Goal: Information Seeking & Learning: Learn about a topic

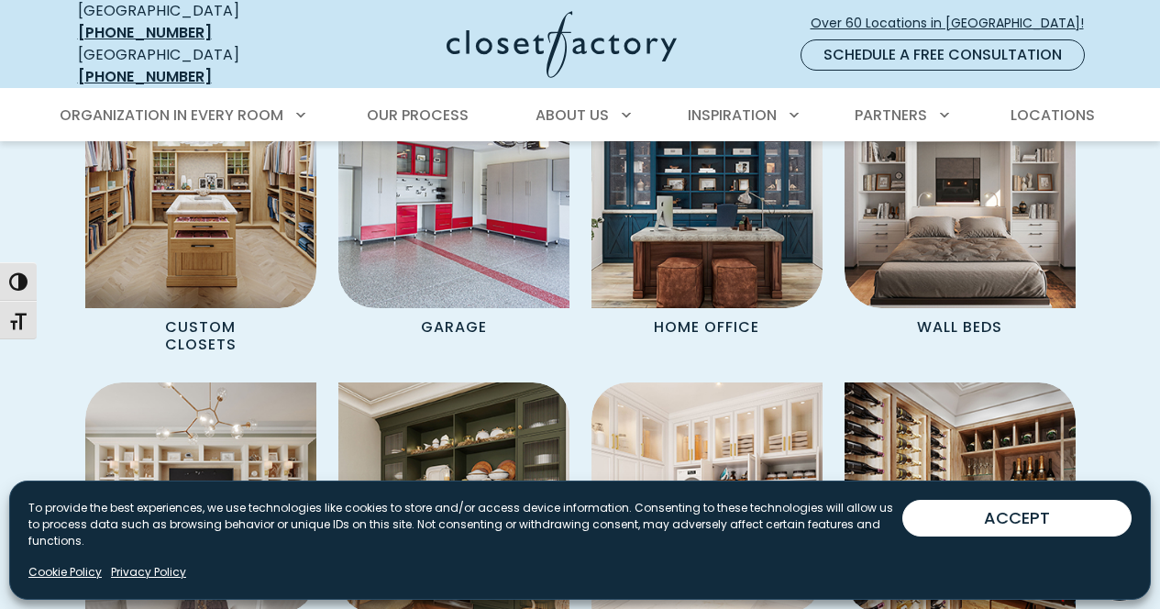
scroll to position [1401, 0]
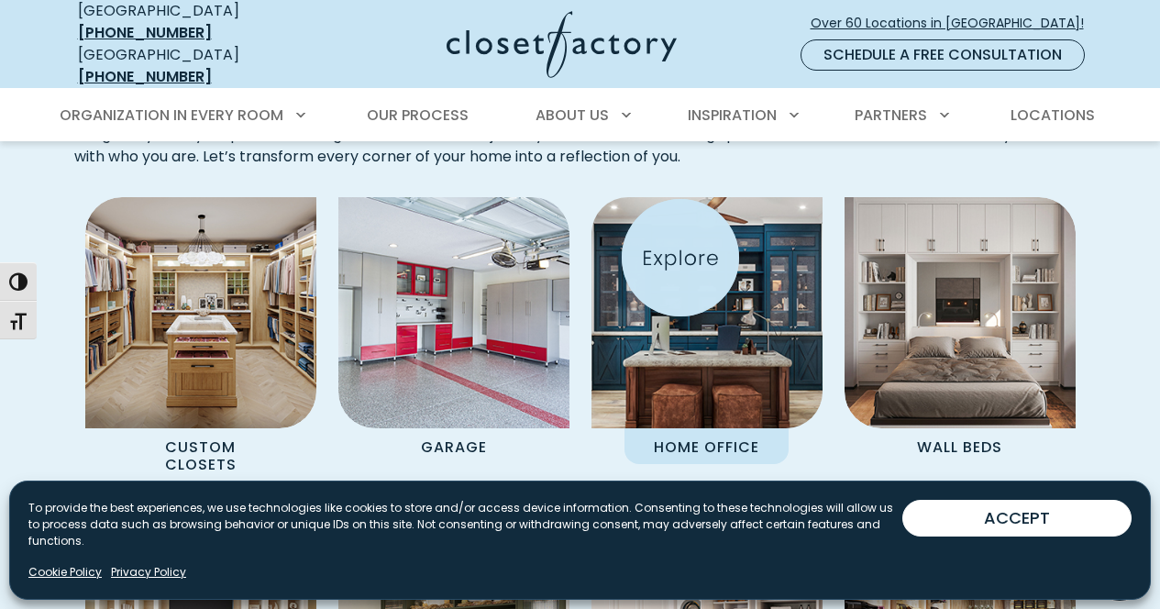
click at [681, 258] on img "Spaces Grid" at bounding box center [707, 313] width 254 height 254
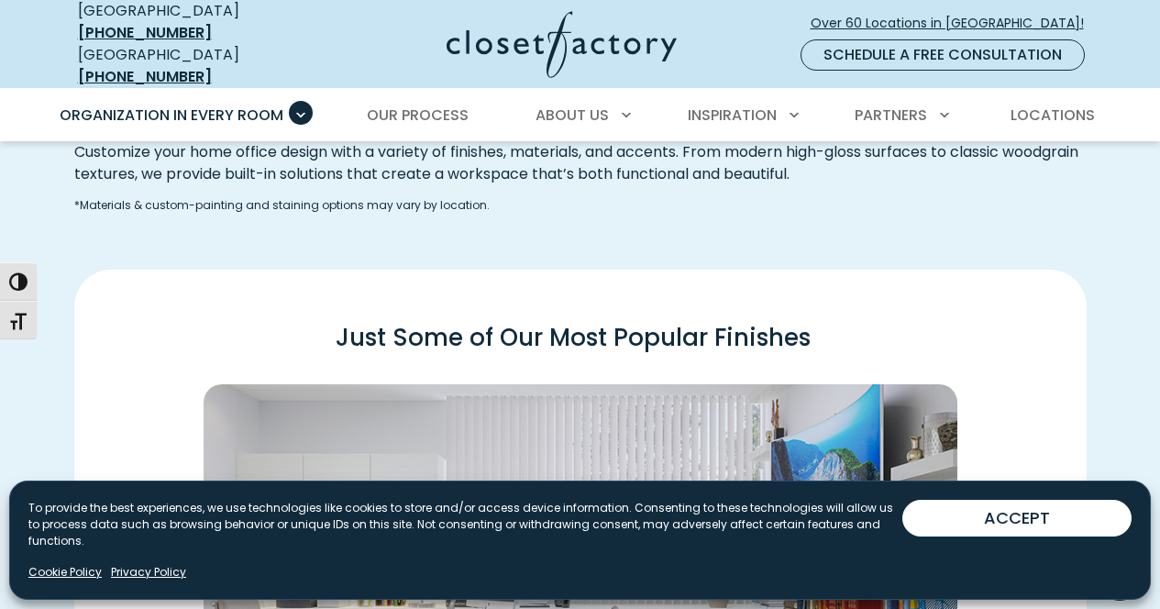
scroll to position [1882, 0]
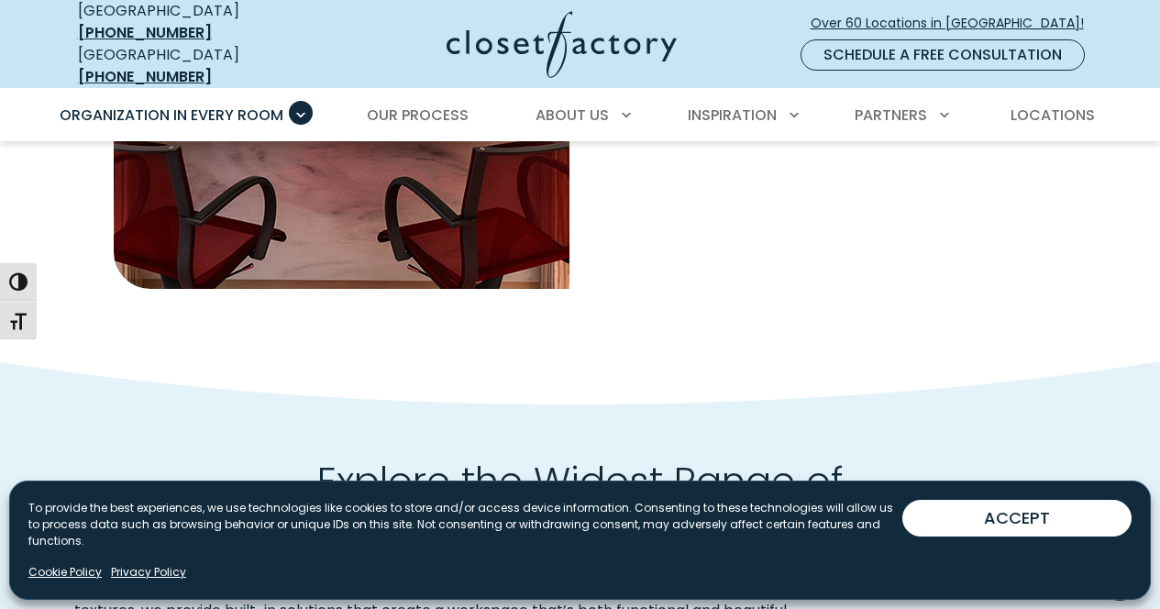
drag, startPoint x: 1146, startPoint y: 194, endPoint x: 1147, endPoint y: 176, distance: 17.5
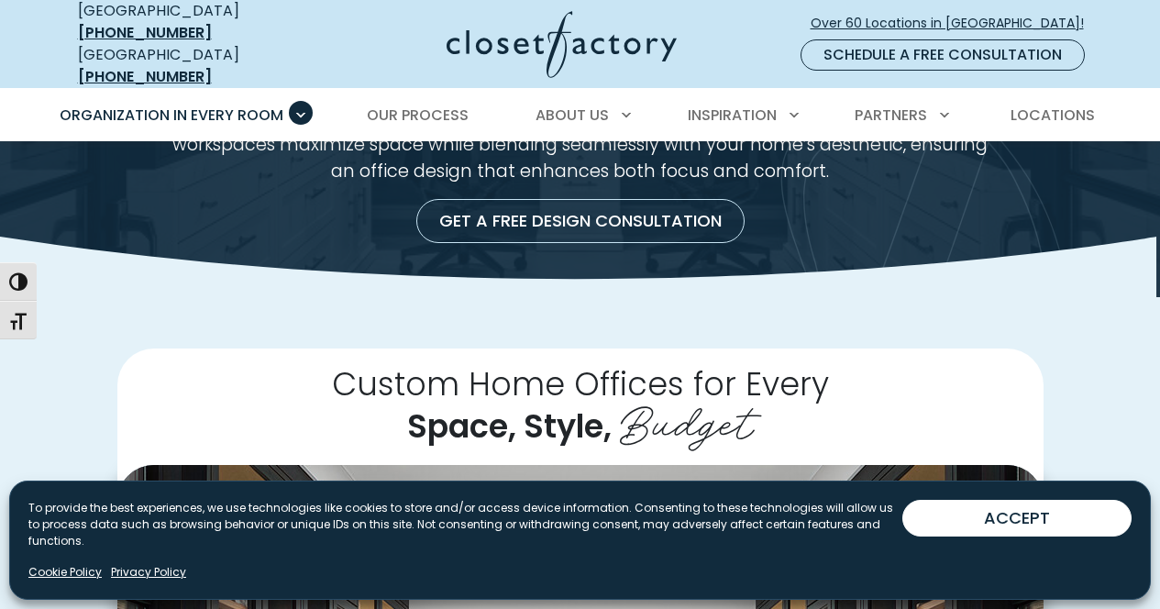
scroll to position [0, 0]
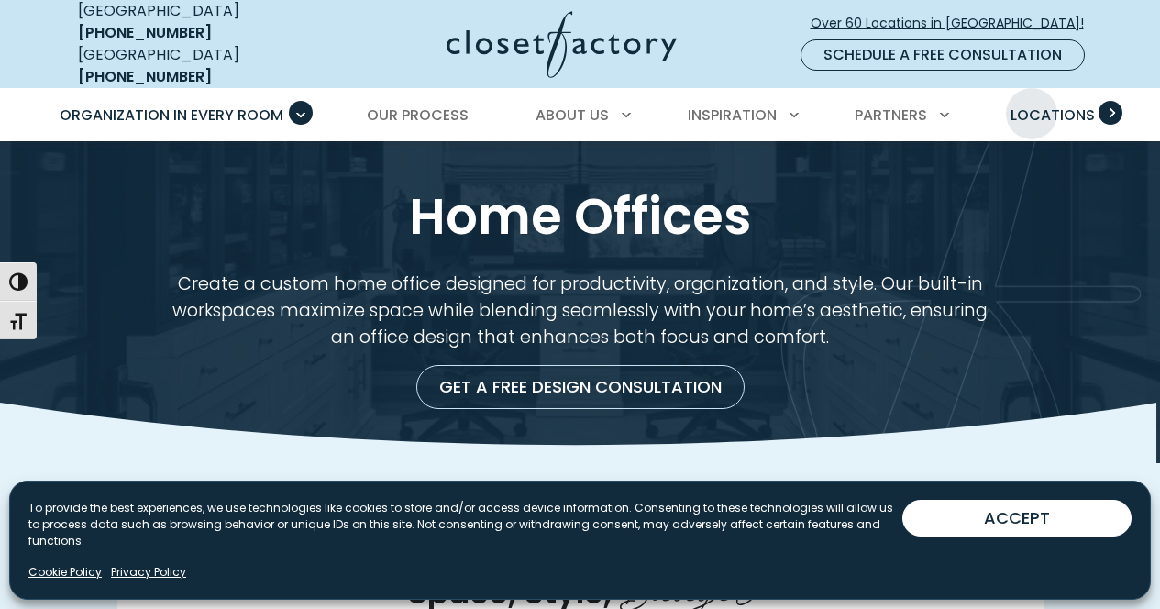
click at [1032, 105] on span "Locations" at bounding box center [1053, 115] width 84 height 21
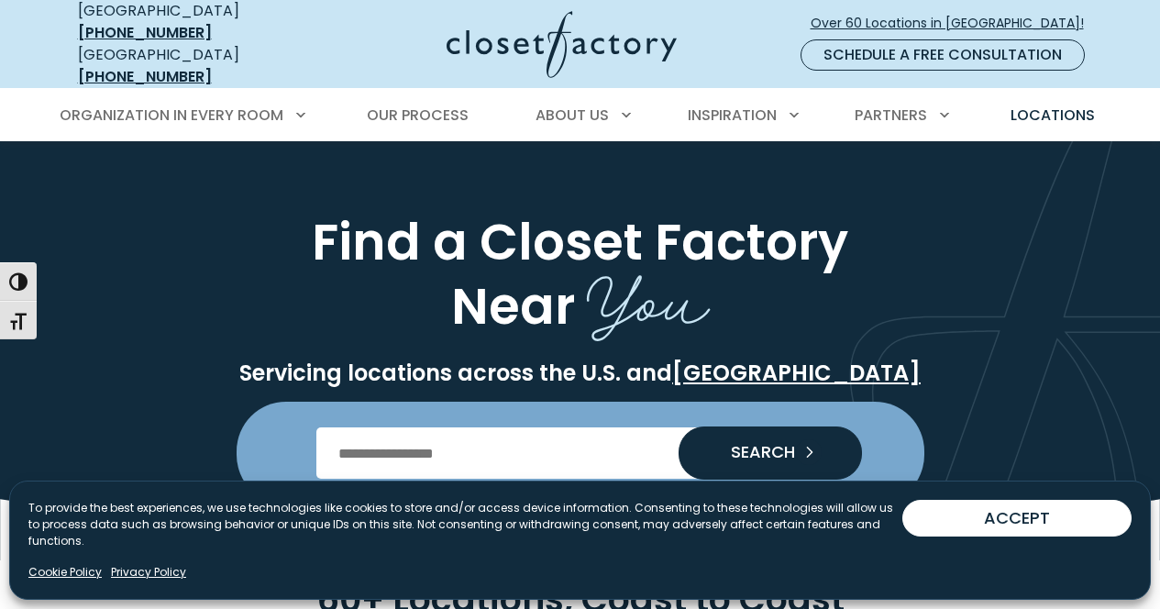
click at [337, 440] on input "Enter Postal Code" at bounding box center [579, 452] width 527 height 51
type input "*****"
click at [710, 443] on button "SEARCH" at bounding box center [770, 452] width 183 height 51
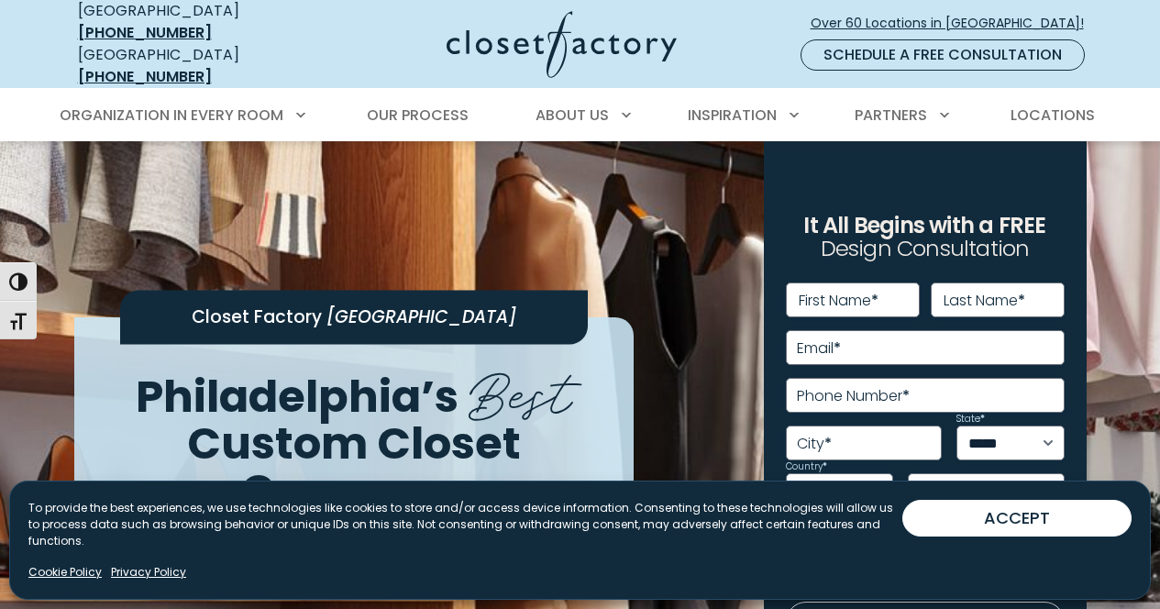
drag, startPoint x: 1151, startPoint y: 28, endPoint x: 1156, endPoint y: 56, distance: 27.9
click at [1156, 56] on nav "USA (877) 553-2812 Ontario (877) 857-4242 Over 60 Locations in North America! S…" at bounding box center [580, 44] width 1160 height 88
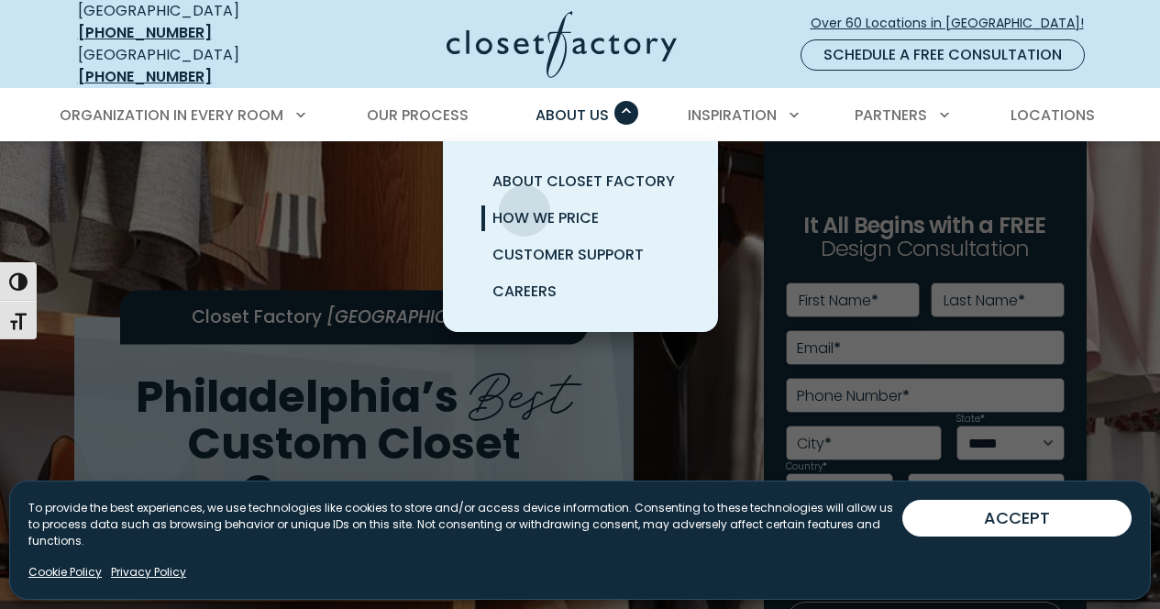
click at [525, 207] on span "How We Price" at bounding box center [546, 217] width 106 height 21
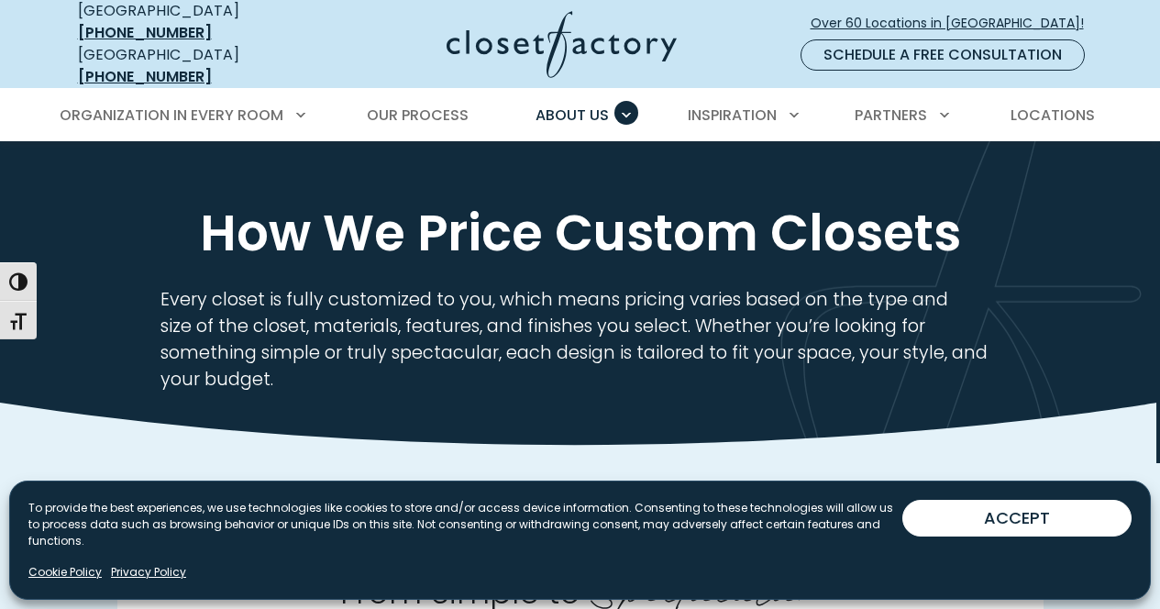
click at [1146, 88] on div "Organization in Every Room Custom Closets Walk-In Closets Reach-In Closets Home…" at bounding box center [580, 114] width 1160 height 53
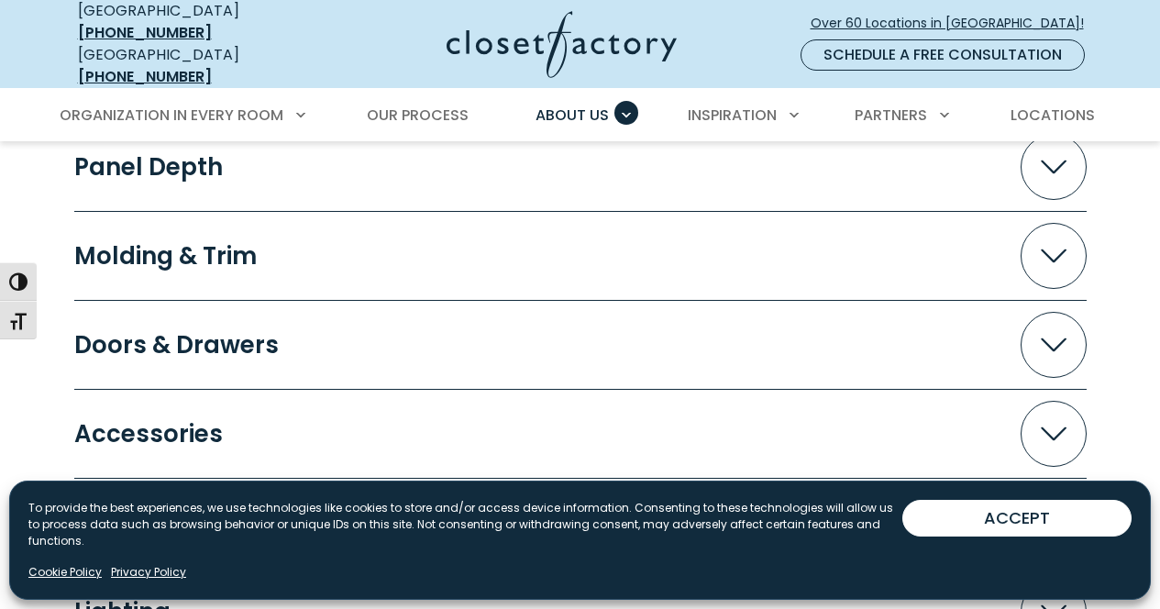
scroll to position [1929, 0]
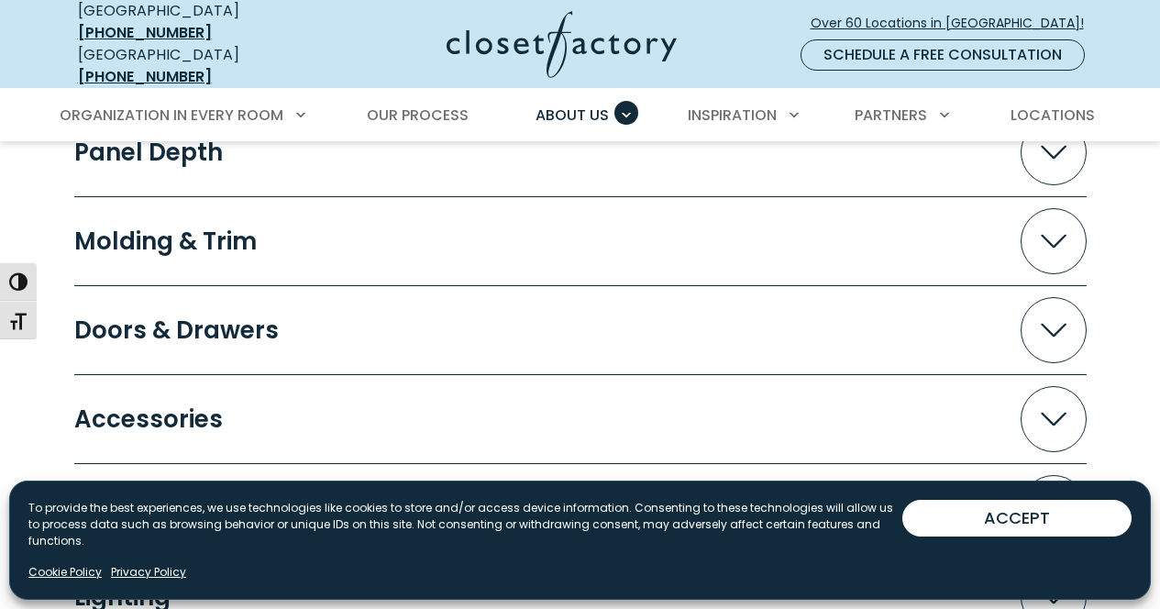
click at [1052, 307] on span "Accordion" at bounding box center [1054, 330] width 66 height 66
